Goal: Check status

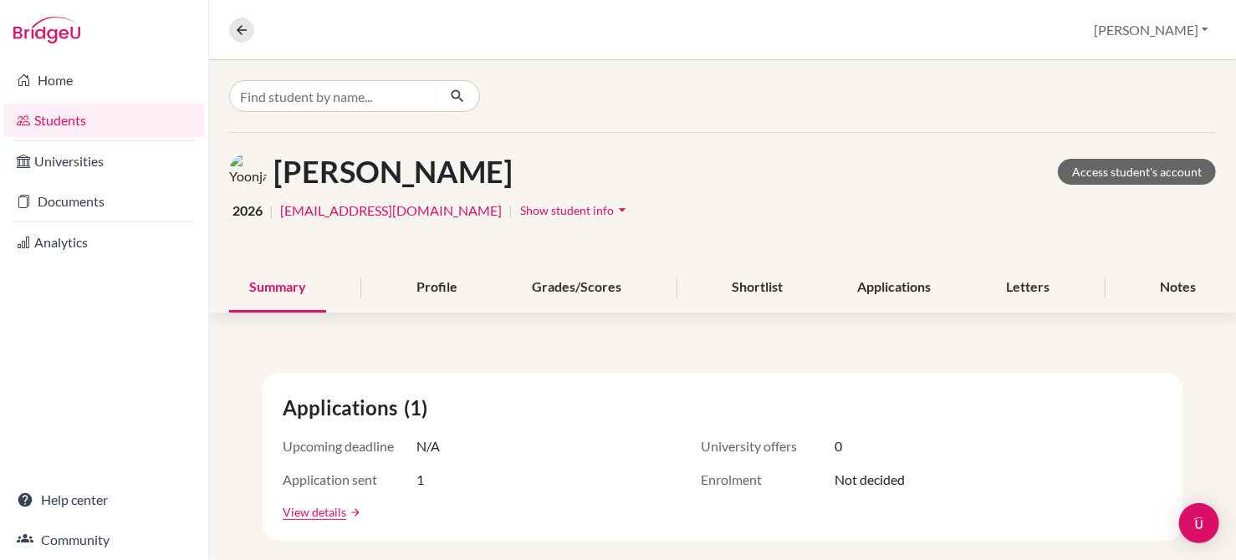
click at [97, 116] on link "Students" at bounding box center [104, 120] width 202 height 33
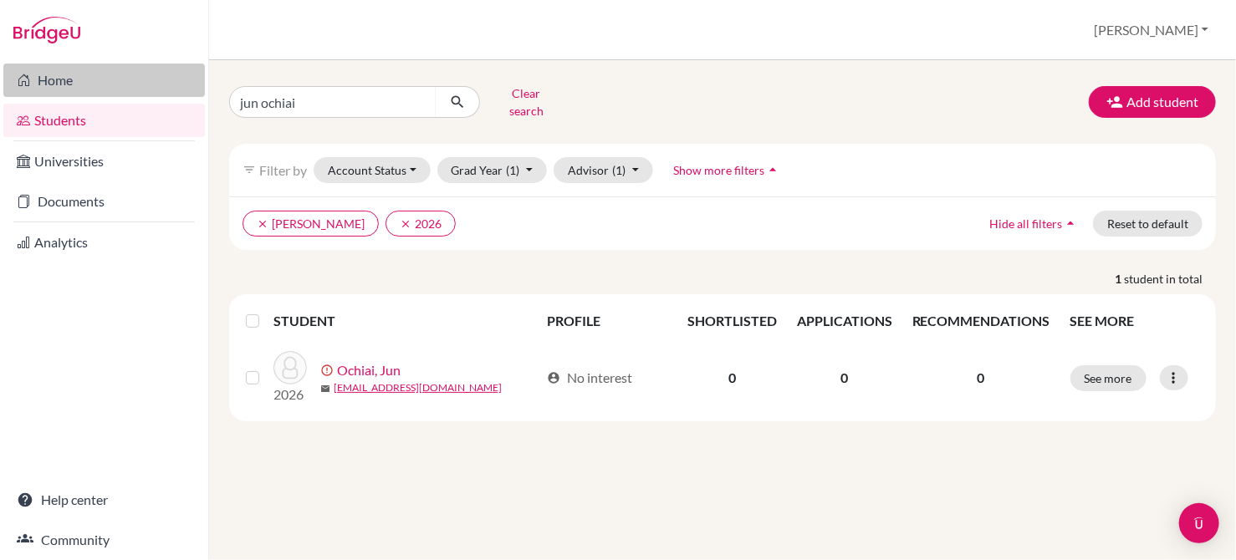
click at [43, 82] on link "Home" at bounding box center [104, 80] width 202 height 33
